Goal: Check status

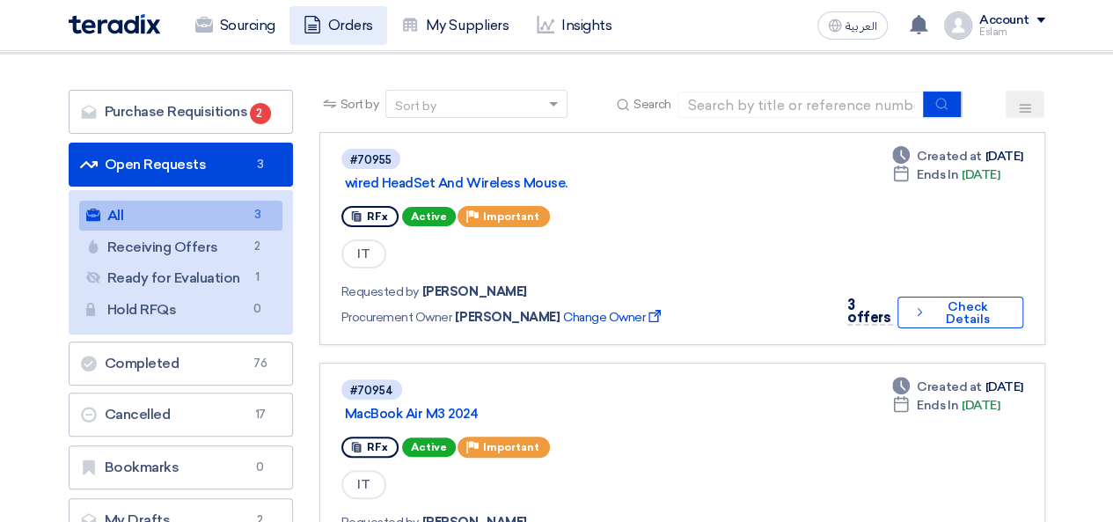
click at [333, 31] on link "Orders" at bounding box center [339, 25] width 98 height 39
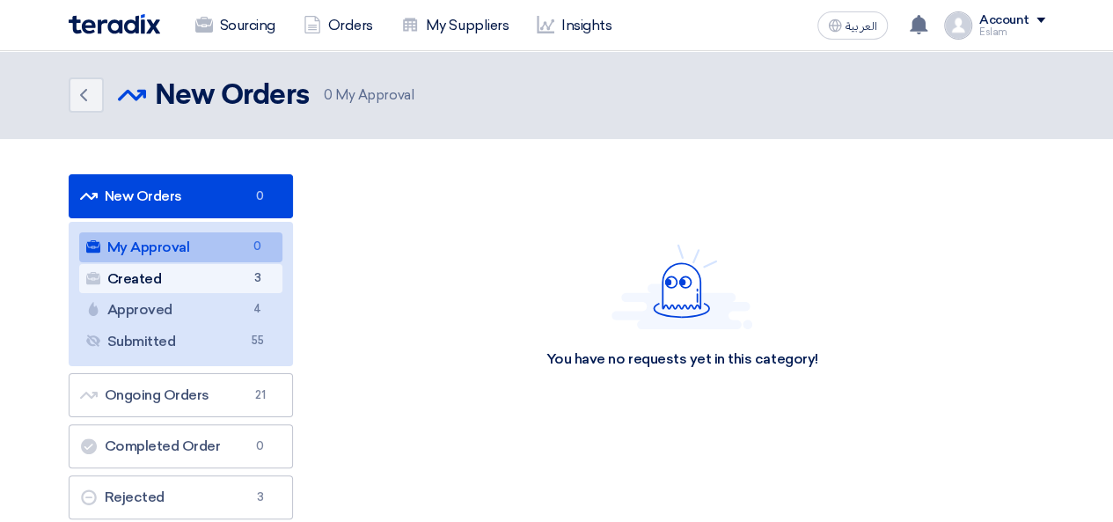
click at [217, 281] on link "Created Created 3" at bounding box center [180, 279] width 203 height 30
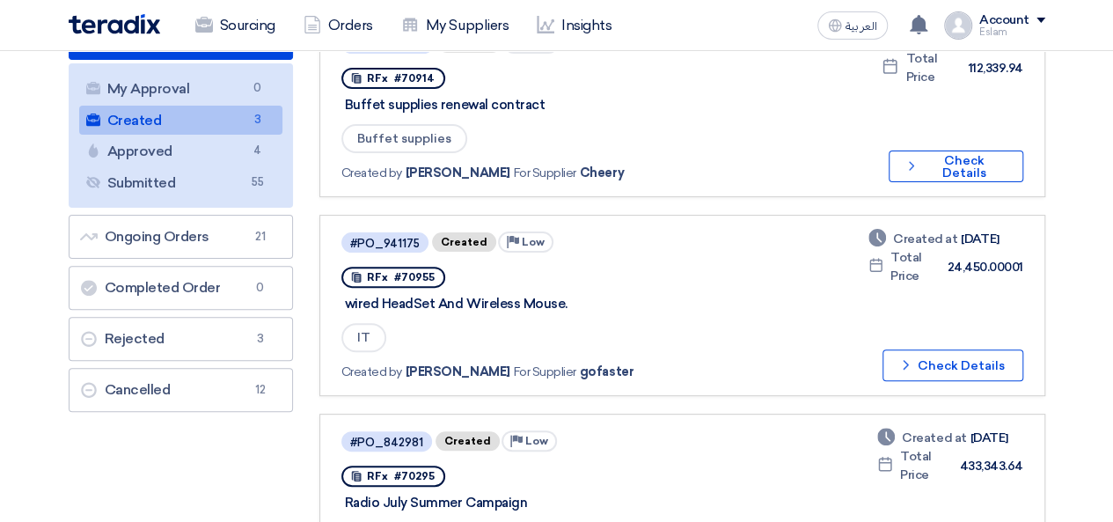
scroll to position [160, 0]
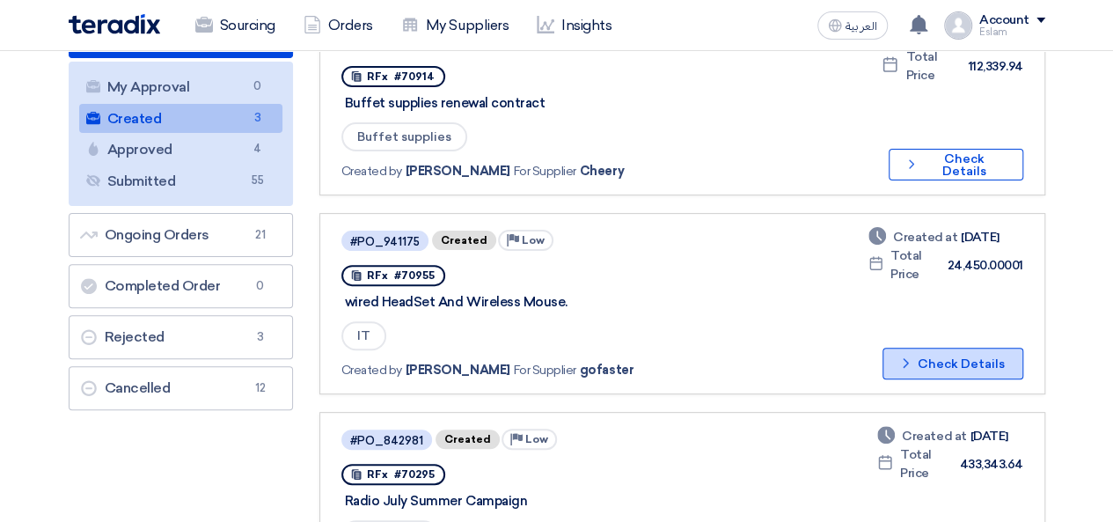
click at [951, 362] on button "Check details Check Details" at bounding box center [953, 364] width 141 height 32
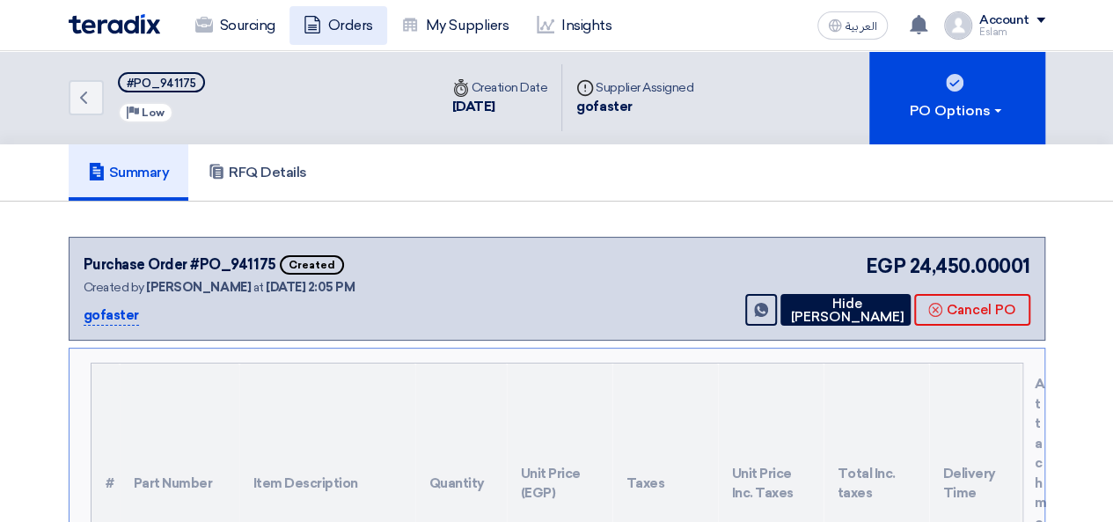
click at [344, 26] on link "Orders" at bounding box center [339, 25] width 98 height 39
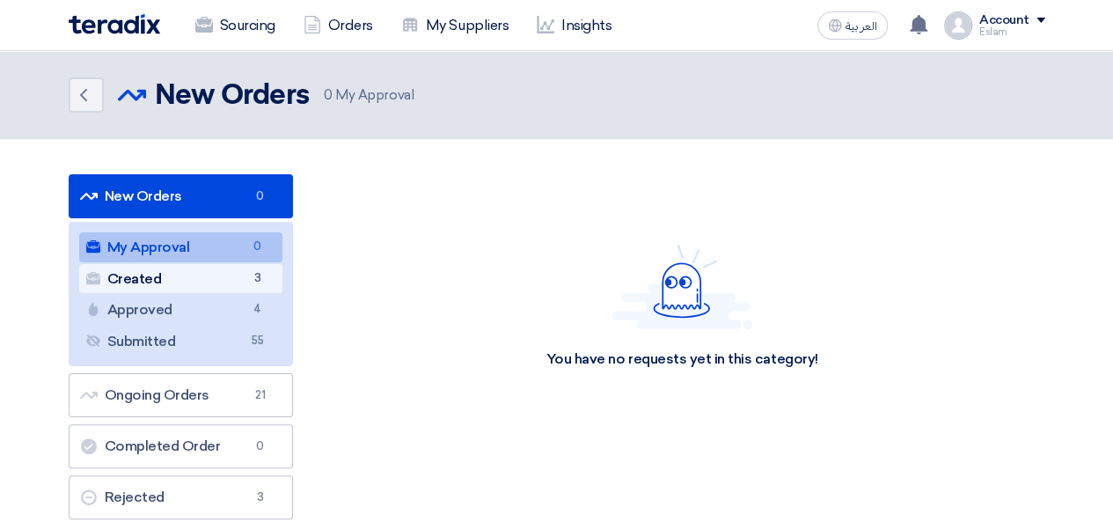
click at [228, 272] on link "Created Created 3" at bounding box center [180, 279] width 203 height 30
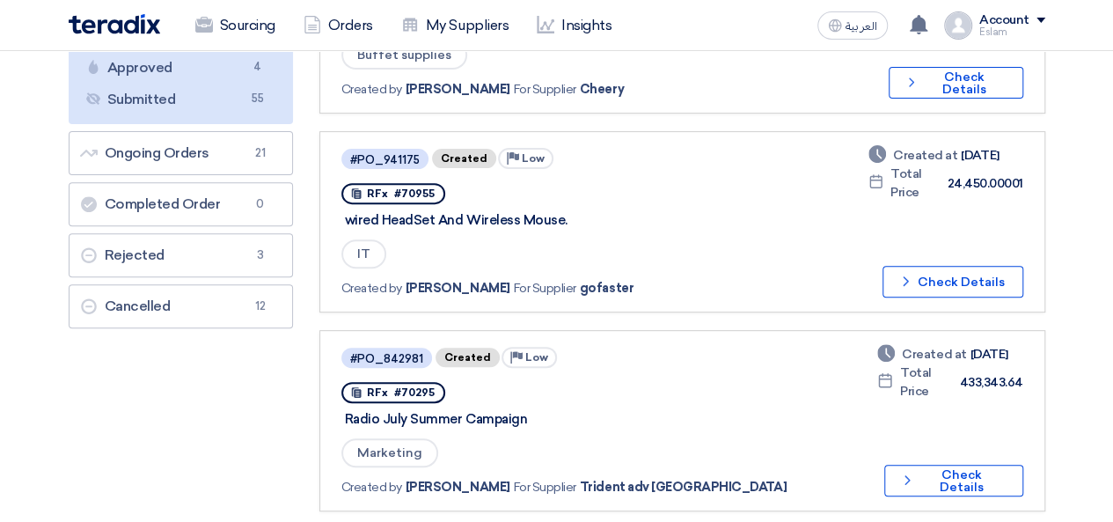
scroll to position [243, 0]
click at [903, 275] on icon "Check details" at bounding box center [906, 280] width 17 height 17
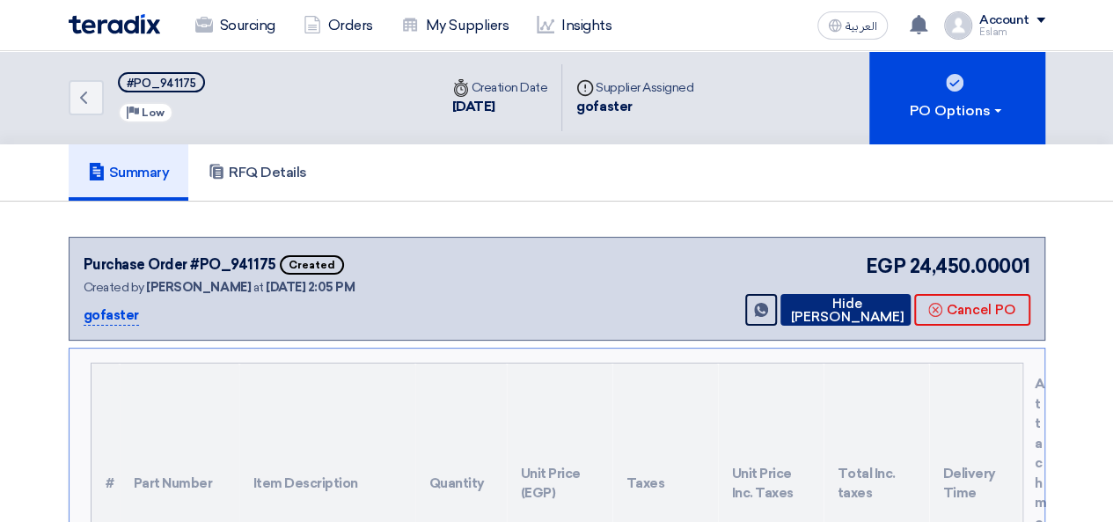
click at [835, 305] on button "Hide [PERSON_NAME]" at bounding box center [846, 310] width 130 height 32
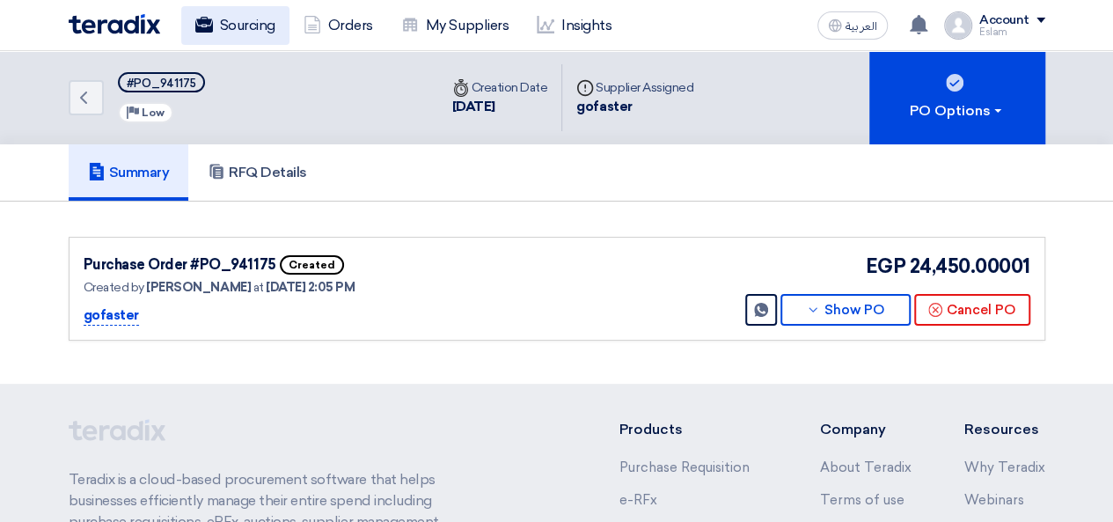
click at [215, 34] on link "Sourcing" at bounding box center [235, 25] width 108 height 39
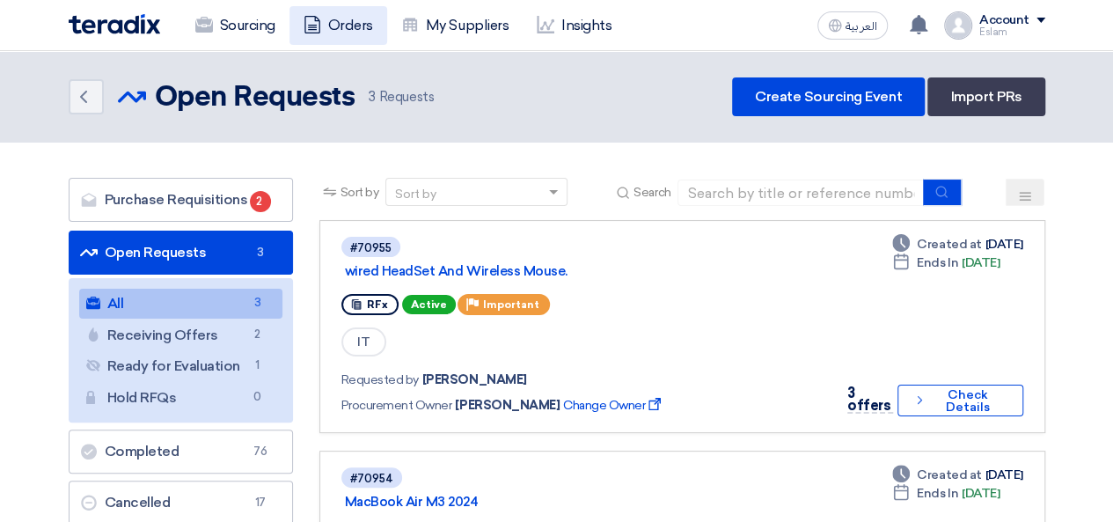
click at [322, 13] on link "Orders" at bounding box center [339, 25] width 98 height 39
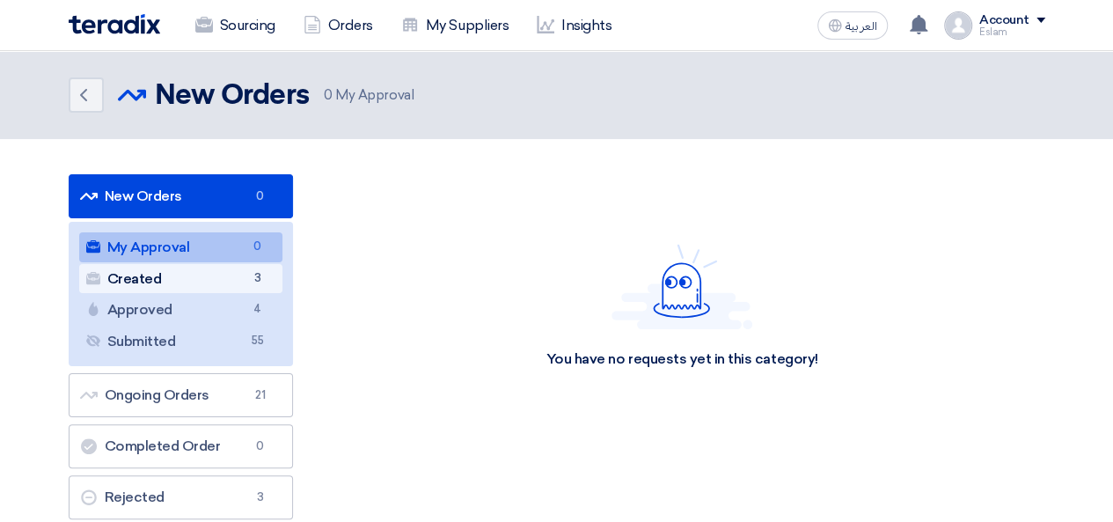
click at [174, 271] on link "Created Created 3" at bounding box center [180, 279] width 203 height 30
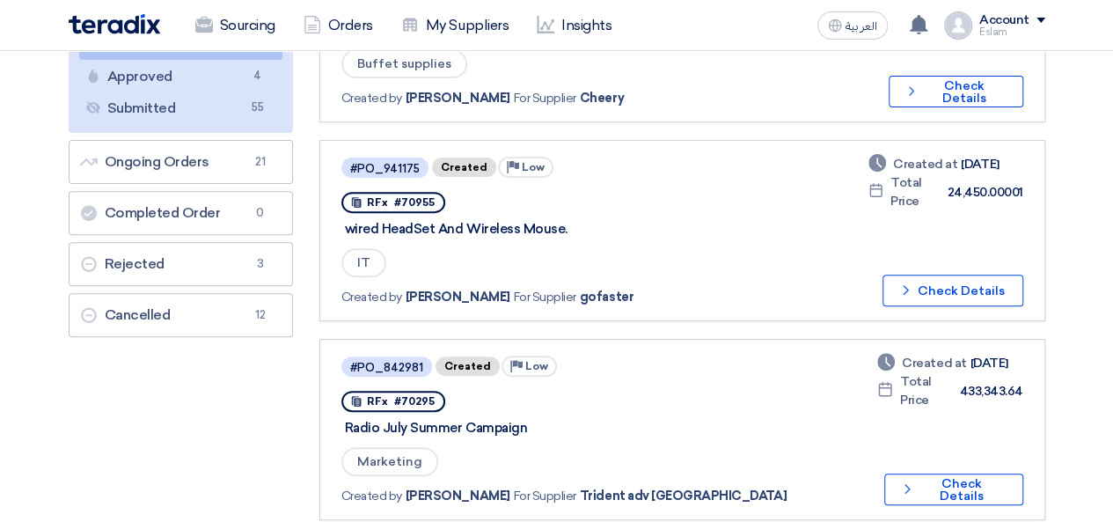
scroll to position [264, 0]
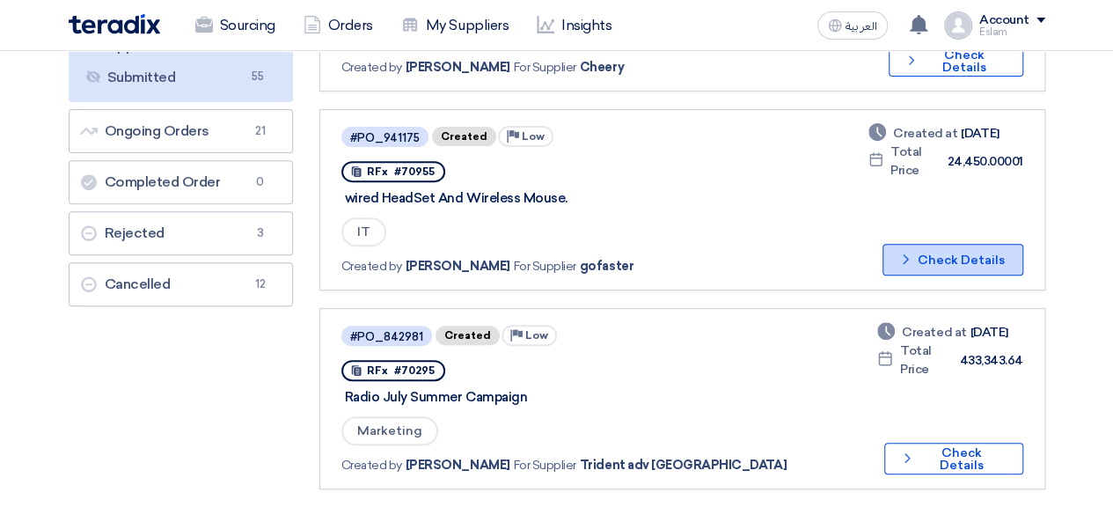
click at [917, 267] on button "Check details Check Details" at bounding box center [953, 260] width 141 height 32
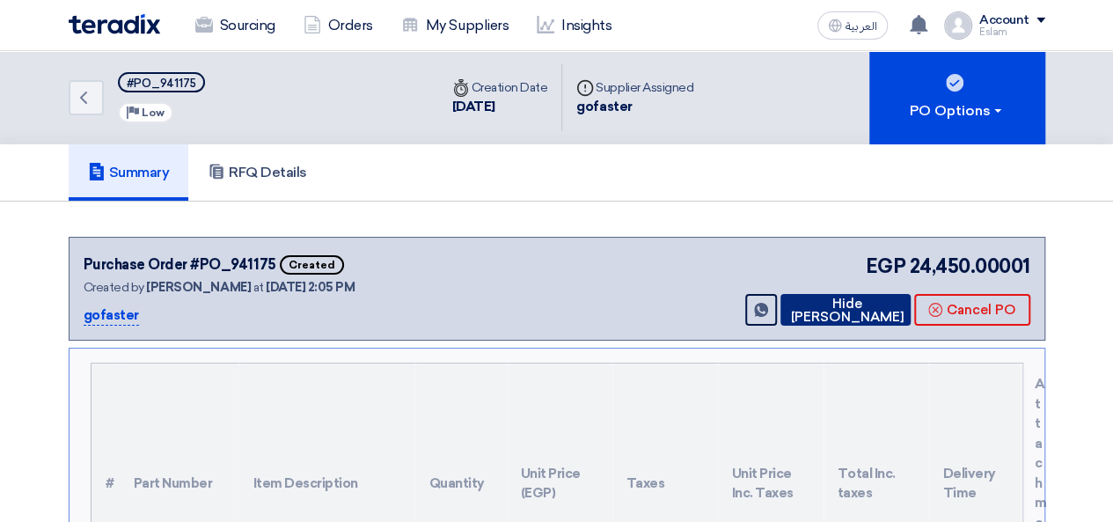
click at [787, 305] on icon at bounding box center [787, 310] width 0 height 14
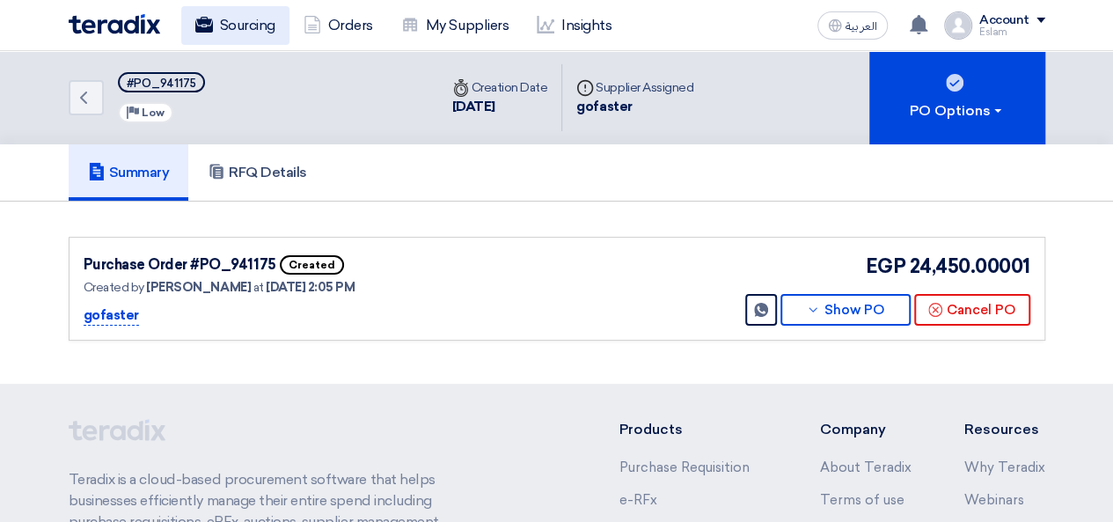
click at [250, 26] on link "Sourcing" at bounding box center [235, 25] width 108 height 39
